Goal: Task Accomplishment & Management: Use online tool/utility

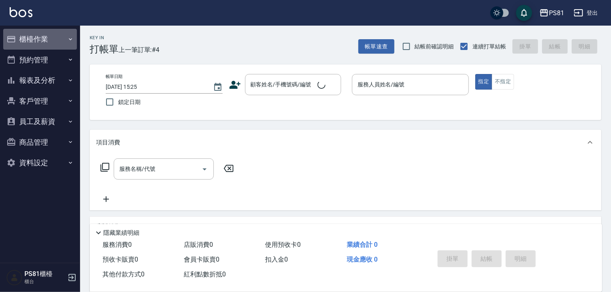
click at [38, 42] on button "櫃檯作業" at bounding box center [40, 39] width 74 height 21
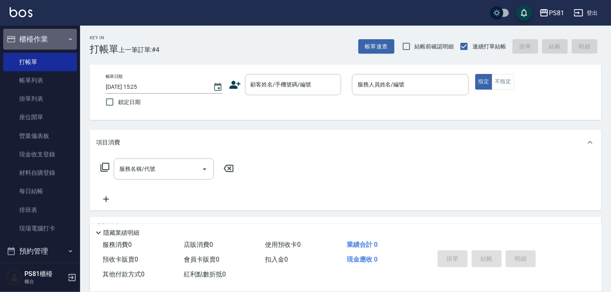
click at [42, 40] on button "櫃檯作業" at bounding box center [40, 39] width 74 height 21
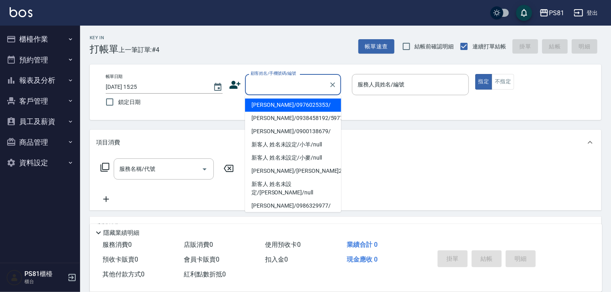
click at [282, 90] on input "顧客姓名/手機號碼/編號" at bounding box center [287, 85] width 77 height 14
click at [284, 110] on li "[PERSON_NAME]/0976025353/" at bounding box center [293, 104] width 96 height 13
type input "[PERSON_NAME]/0976025353/"
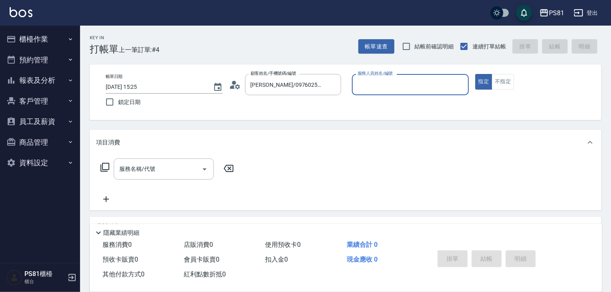
type input "小芸-8"
click at [117, 177] on div "服務名稱/代號" at bounding box center [164, 169] width 100 height 21
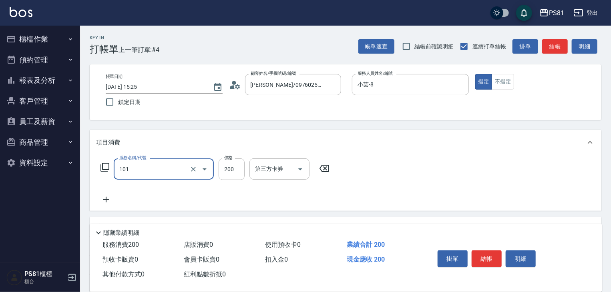
type input "一般洗髮(101)"
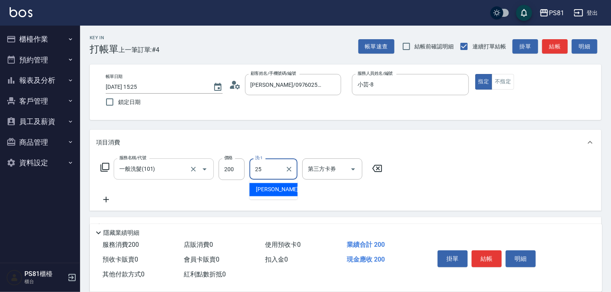
type input "妮可-25"
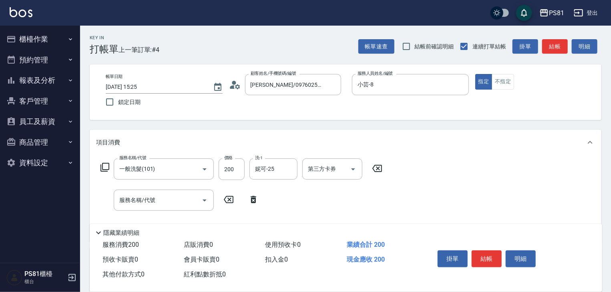
click at [482, 265] on div "掛單 結帳 明細" at bounding box center [486, 259] width 104 height 25
click at [484, 261] on button "結帳" at bounding box center [487, 259] width 30 height 17
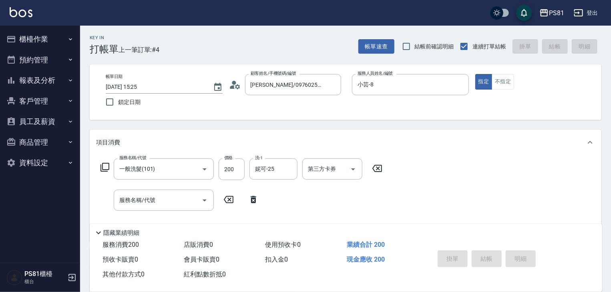
type input "[DATE] 15:40"
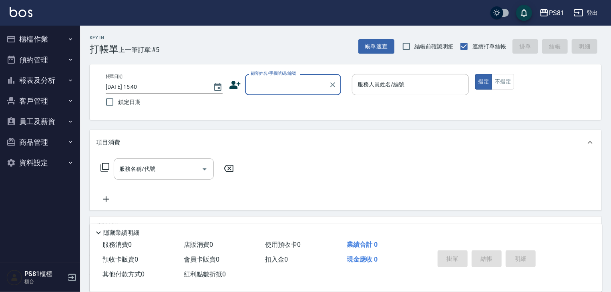
click at [307, 85] on input "顧客姓名/手機號碼/編號" at bounding box center [287, 85] width 77 height 14
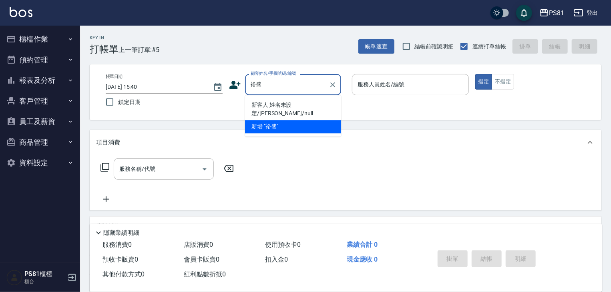
click at [316, 108] on li "新客人 姓名未設定/[PERSON_NAME]/null" at bounding box center [293, 109] width 96 height 22
type input "新客人 姓名未設定/[PERSON_NAME]/null"
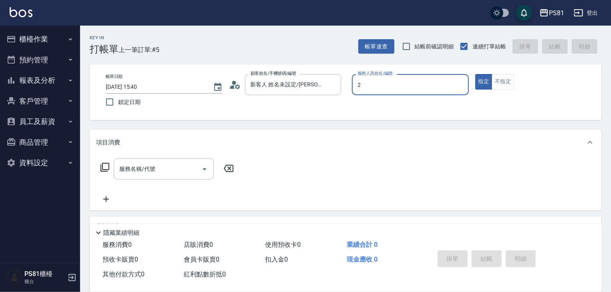
type input "采蓮-2"
type button "true"
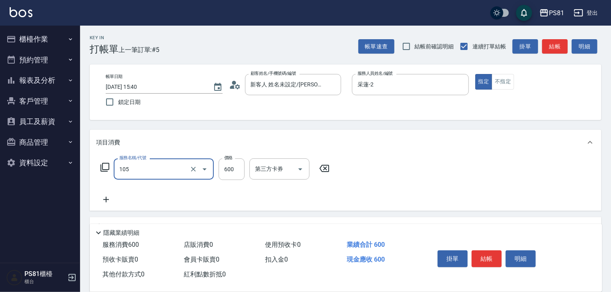
type input "A級洗剪600(105)"
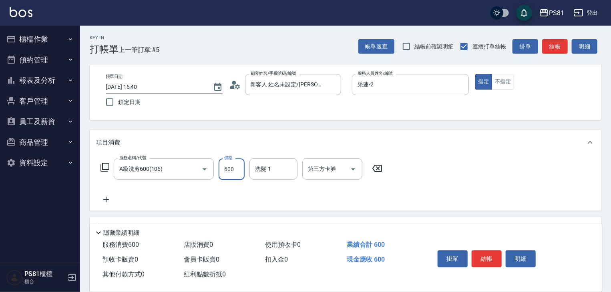
drag, startPoint x: 480, startPoint y: 181, endPoint x: 483, endPoint y: 185, distance: 4.3
click at [480, 181] on div "服務名稱/代號 A級洗剪600(105) 服務名稱/代號 價格 600 價格 洗髮-1 洗髮-1 第三方卡券 第三方卡券" at bounding box center [346, 183] width 512 height 56
click at [493, 253] on button "結帳" at bounding box center [487, 259] width 30 height 17
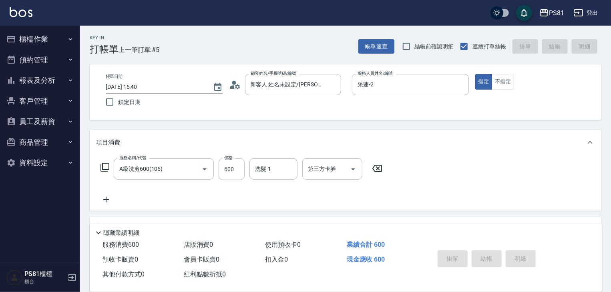
type input "[DATE] 15:44"
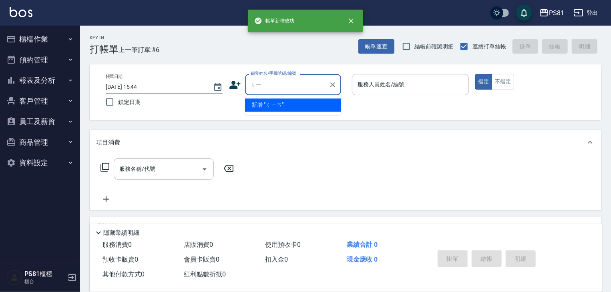
type input "ㄑ"
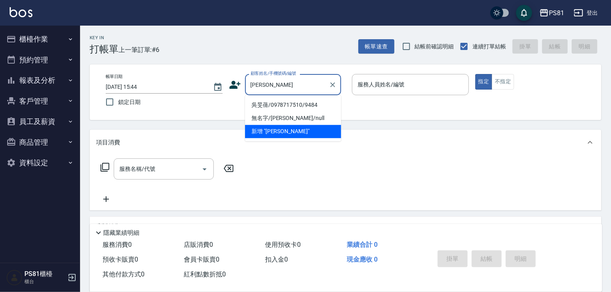
click at [279, 102] on li "吳旻蒨/0978717510/9484" at bounding box center [293, 104] width 96 height 13
type input "吳旻蒨/0978717510/9484"
type input "采蓮-2"
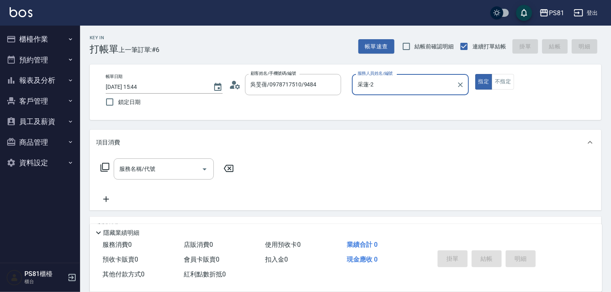
click at [475, 74] on button "指定" at bounding box center [483, 82] width 17 height 16
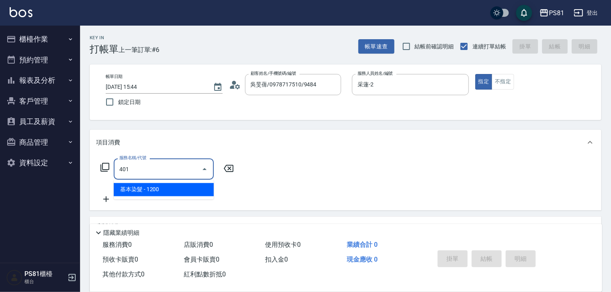
type input "基本染髮(401)"
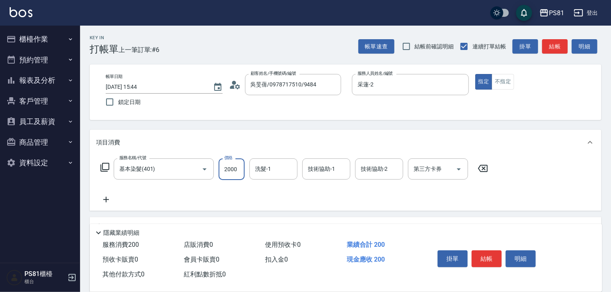
type input "2000"
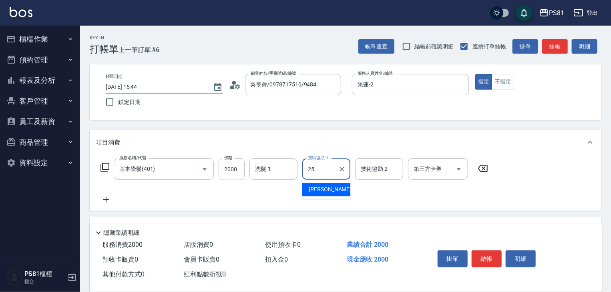
type input "妮可-25"
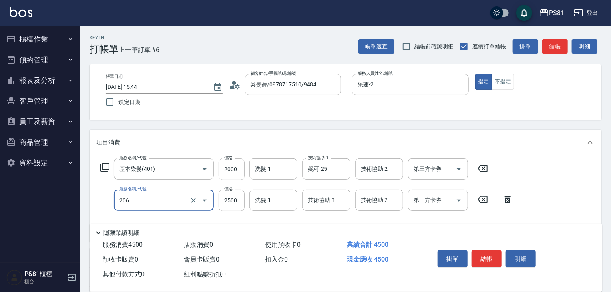
type input "錫紙燙2500(206)"
type input "2500"
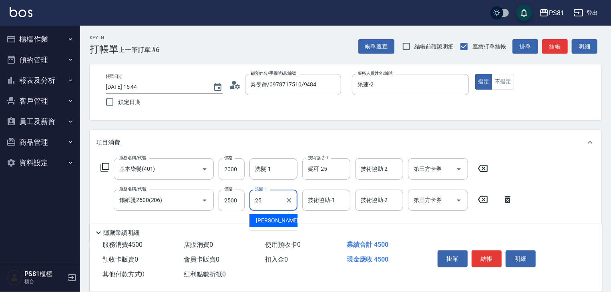
type input "妮可-25"
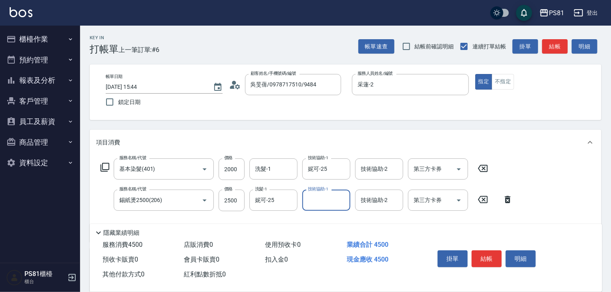
click at [585, 186] on div "服務名稱/代號 基本染髮(401) 服務名稱/代號 價格 2000 價格 洗髮-1 洗髮-1 技術協助-1 [PERSON_NAME]-25 技術協助-1 技…" at bounding box center [346, 198] width 512 height 87
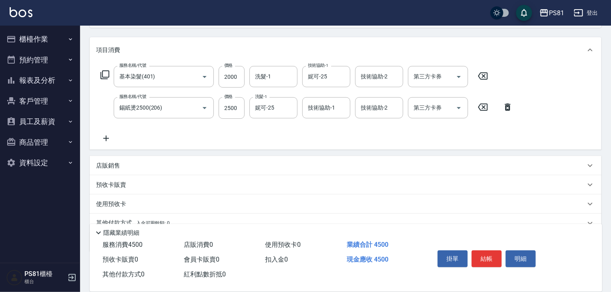
scroll to position [128, 0]
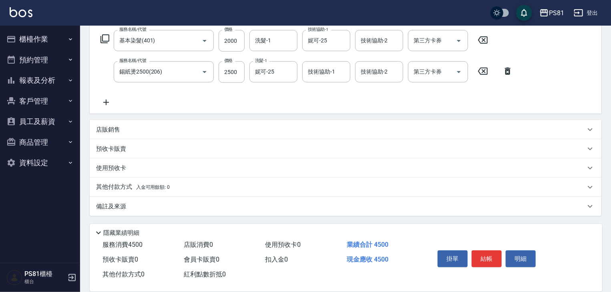
click at [149, 187] on span "入金可用餘額: 0" at bounding box center [153, 188] width 34 height 6
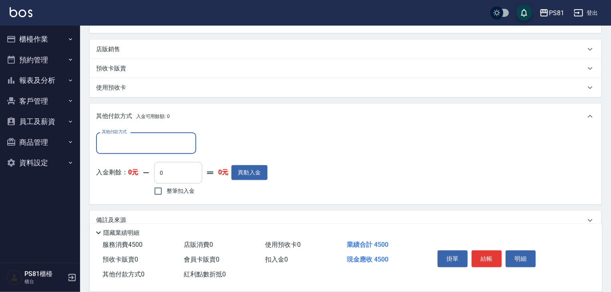
scroll to position [219, 0]
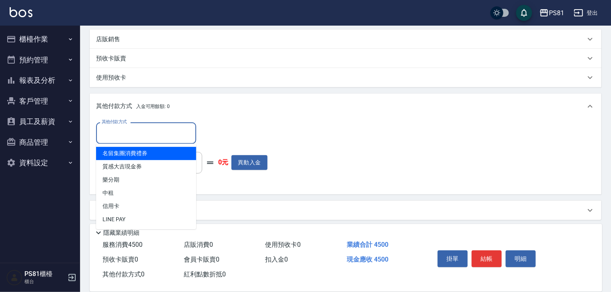
click at [159, 132] on input "其他付款方式" at bounding box center [146, 133] width 93 height 14
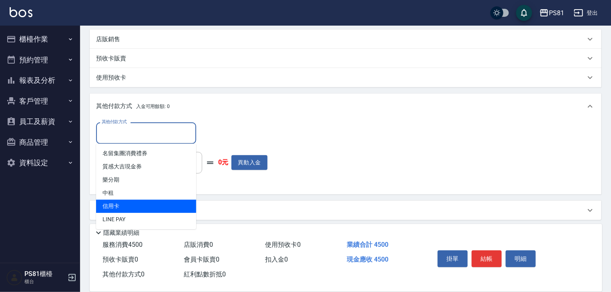
click at [141, 201] on span "信用卡" at bounding box center [146, 206] width 100 height 13
type input "信用卡"
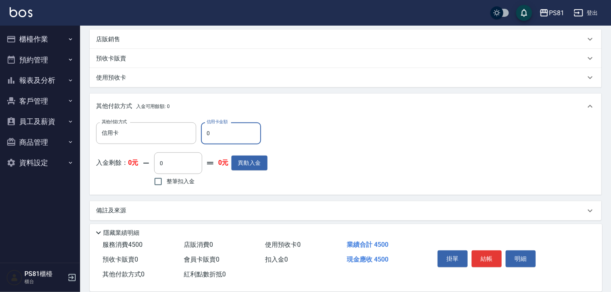
click at [235, 136] on input "0" at bounding box center [231, 133] width 60 height 22
type input "4500"
drag, startPoint x: 352, startPoint y: 171, endPoint x: 426, endPoint y: 199, distance: 79.2
click at [355, 171] on div "其他付款方式 信用卡 其他付款方式 信用卡金額 4500 信用卡金額 入金剩餘： 0元 0 ​ 整筆扣入金 0元 異動入金" at bounding box center [345, 155] width 499 height 66
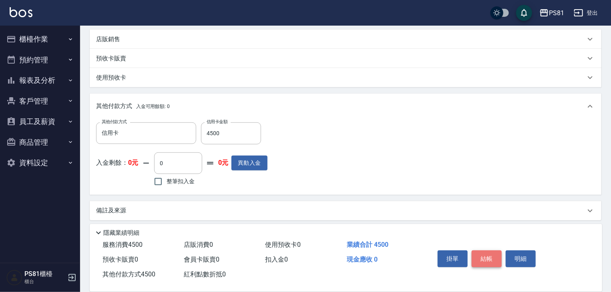
click at [488, 257] on button "結帳" at bounding box center [487, 259] width 30 height 17
type input "[DATE] 15:45"
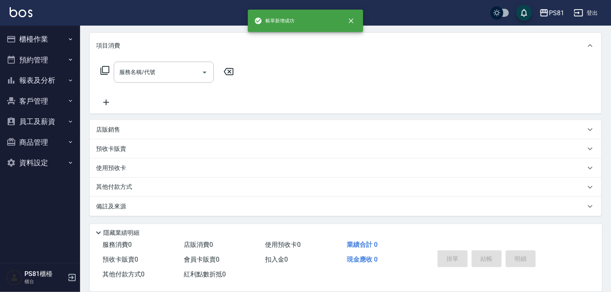
scroll to position [0, 0]
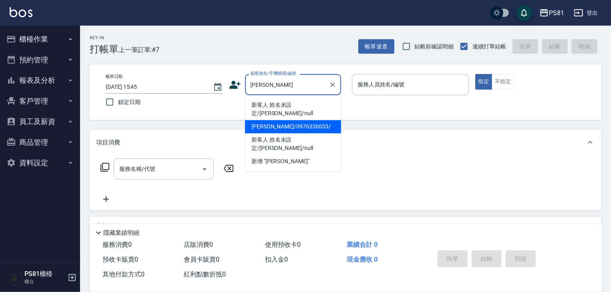
click at [313, 120] on li "[PERSON_NAME]/0976336033/" at bounding box center [293, 126] width 96 height 13
type input "[PERSON_NAME]/0976336033/"
type input "采蓮-2"
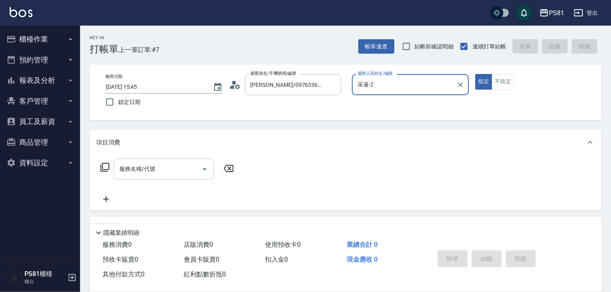
click at [165, 160] on div "服務名稱/代號" at bounding box center [164, 169] width 100 height 21
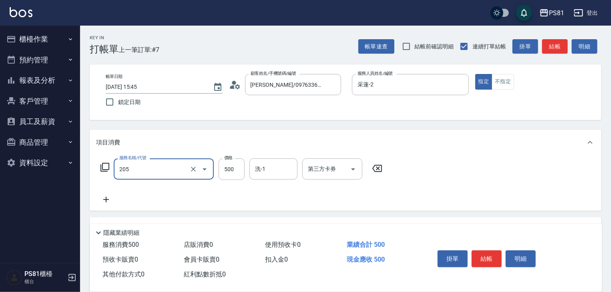
type input "A級單剪400(205)"
drag, startPoint x: 384, startPoint y: 187, endPoint x: 443, endPoint y: 203, distance: 61.4
click at [393, 187] on div "服務名稱/代號 A級單剪400(205) 服務名稱/代號 價格 500 價格 洗-1 洗-1 第三方卡券 第三方卡券" at bounding box center [346, 183] width 512 height 56
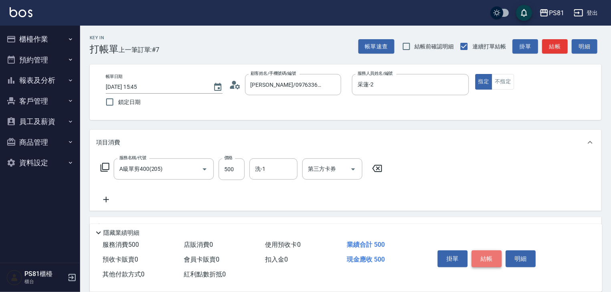
click at [495, 254] on button "結帳" at bounding box center [487, 259] width 30 height 17
